Goal: Navigation & Orientation: Understand site structure

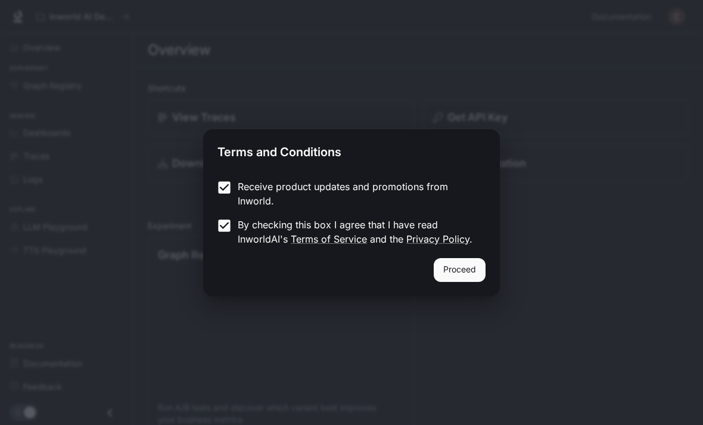
click at [465, 270] on button "Proceed" at bounding box center [460, 270] width 52 height 24
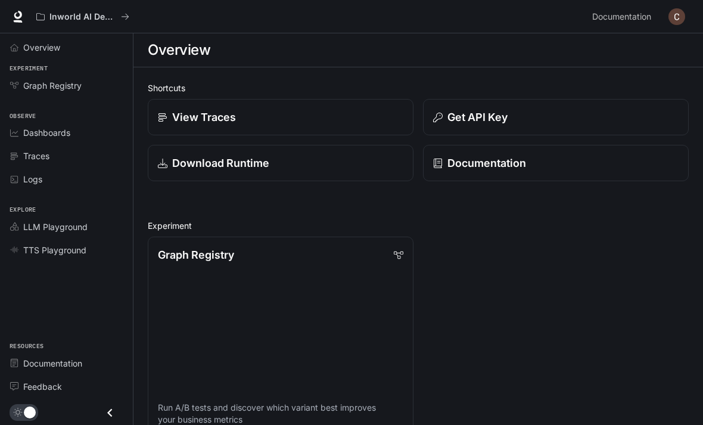
click at [22, 49] on span "Overview" at bounding box center [16, 47] width 13 height 8
click at [15, 89] on link "Graph Registry" at bounding box center [66, 85] width 123 height 21
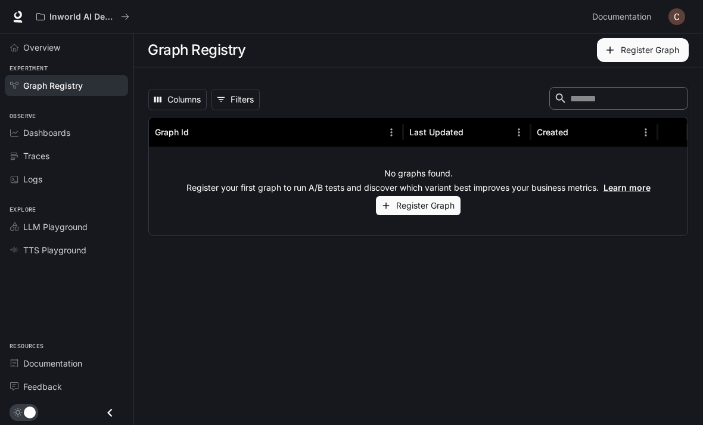
click at [17, 122] on link "Dashboards" at bounding box center [66, 132] width 123 height 21
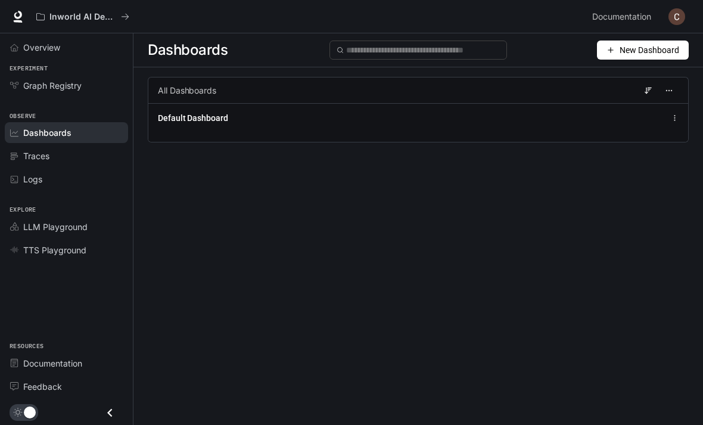
click at [23, 163] on link "Traces" at bounding box center [66, 155] width 123 height 21
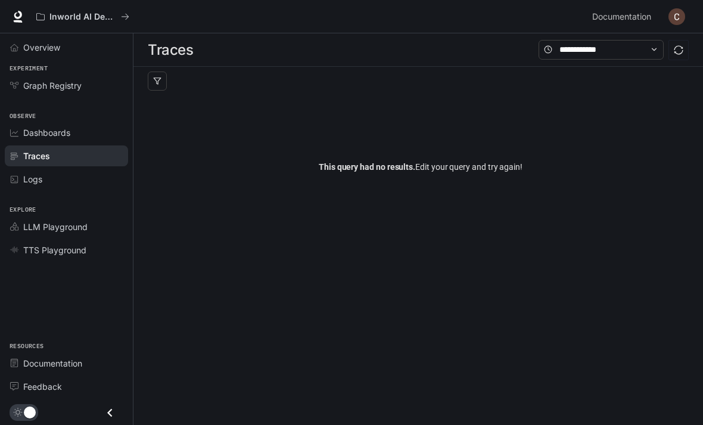
click at [16, 186] on link "Logs" at bounding box center [66, 179] width 123 height 21
